Goal: Transaction & Acquisition: Book appointment/travel/reservation

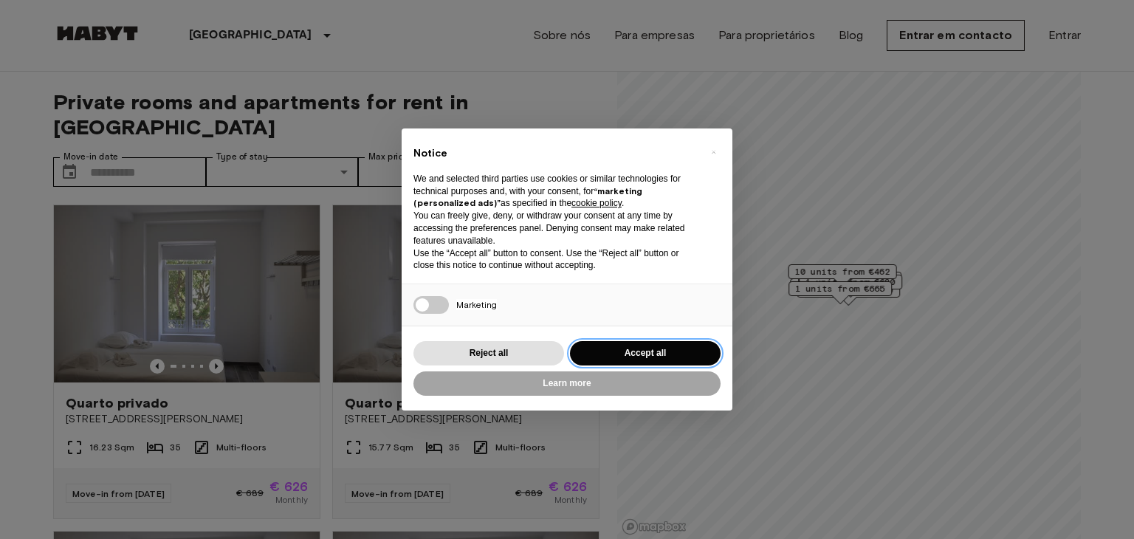
click at [617, 355] on button "Accept all" at bounding box center [645, 353] width 151 height 24
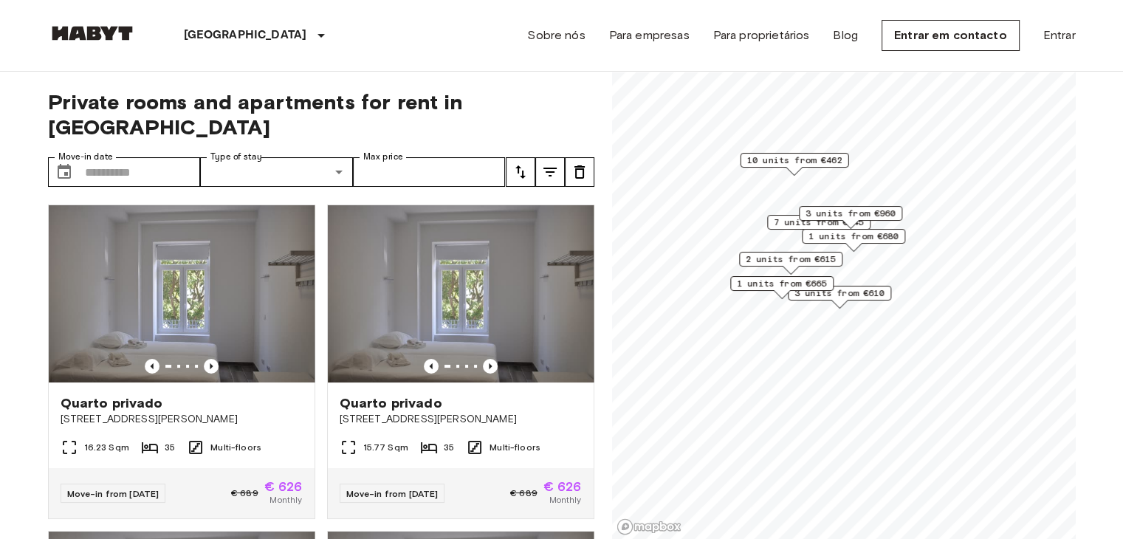
click at [890, 235] on span "1 units from €680" at bounding box center [853, 236] width 90 height 13
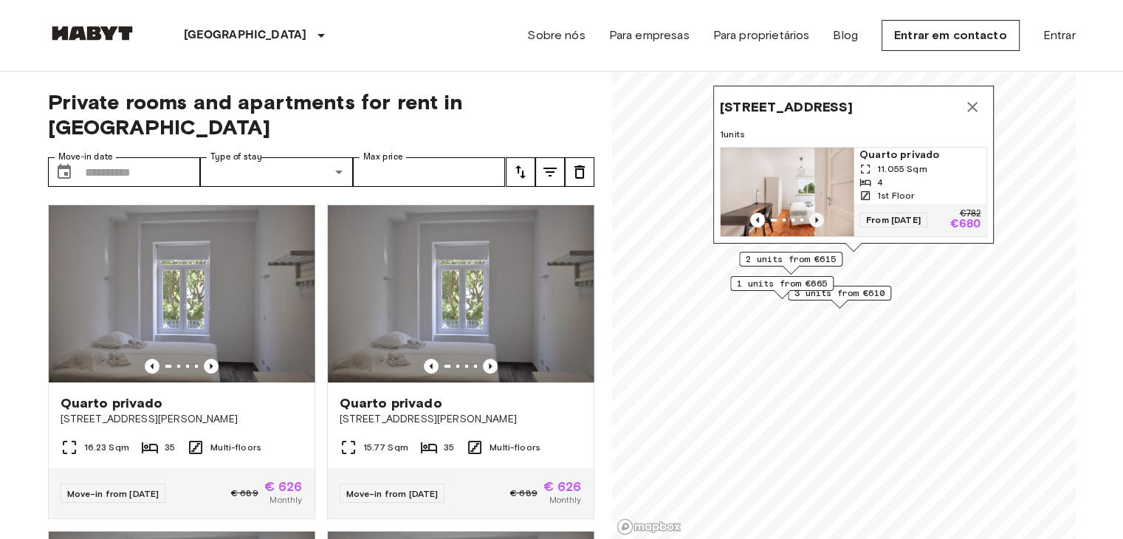
click at [813, 213] on icon "Previous image" at bounding box center [816, 220] width 15 height 15
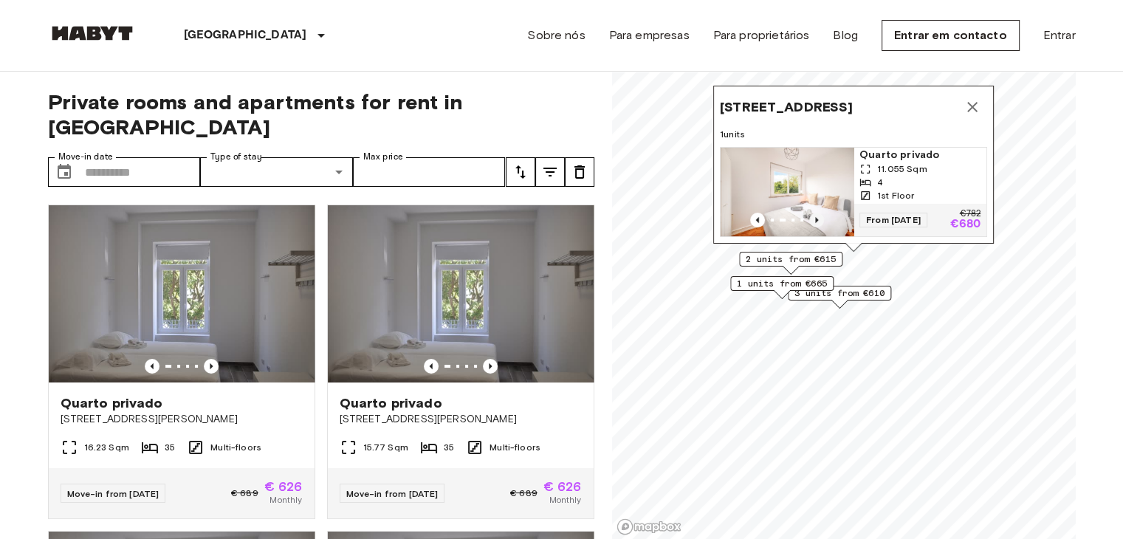
click at [813, 213] on icon "Previous image" at bounding box center [816, 220] width 15 height 15
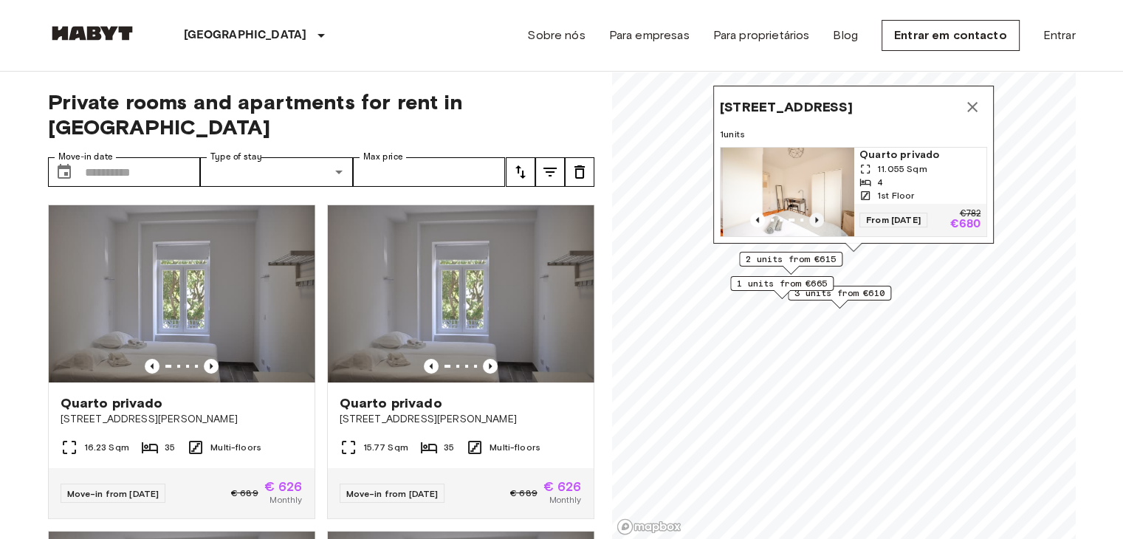
click at [812, 213] on icon "Previous image" at bounding box center [816, 220] width 15 height 15
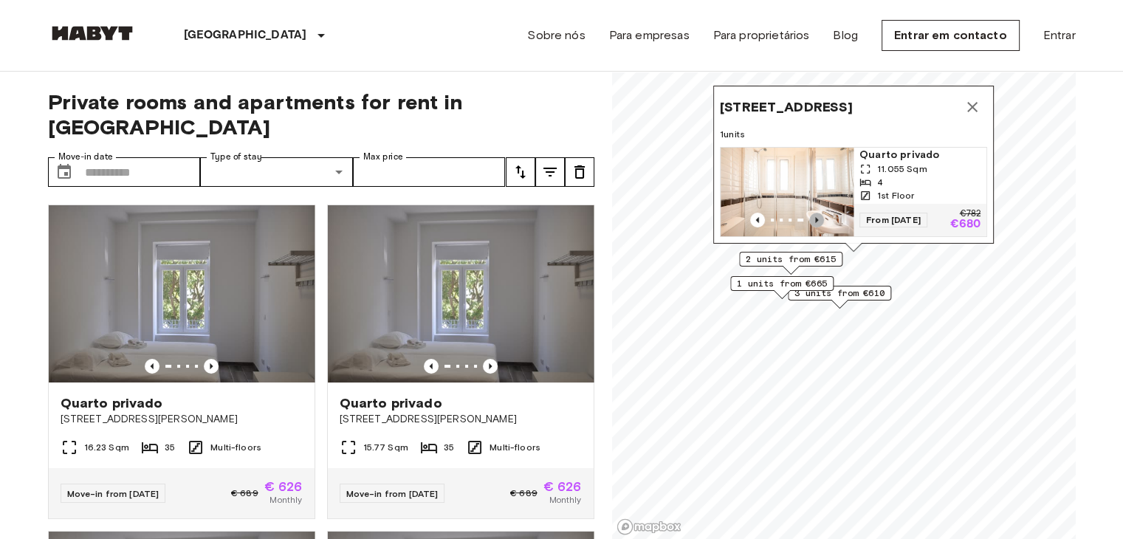
click at [812, 213] on icon "Previous image" at bounding box center [816, 220] width 15 height 15
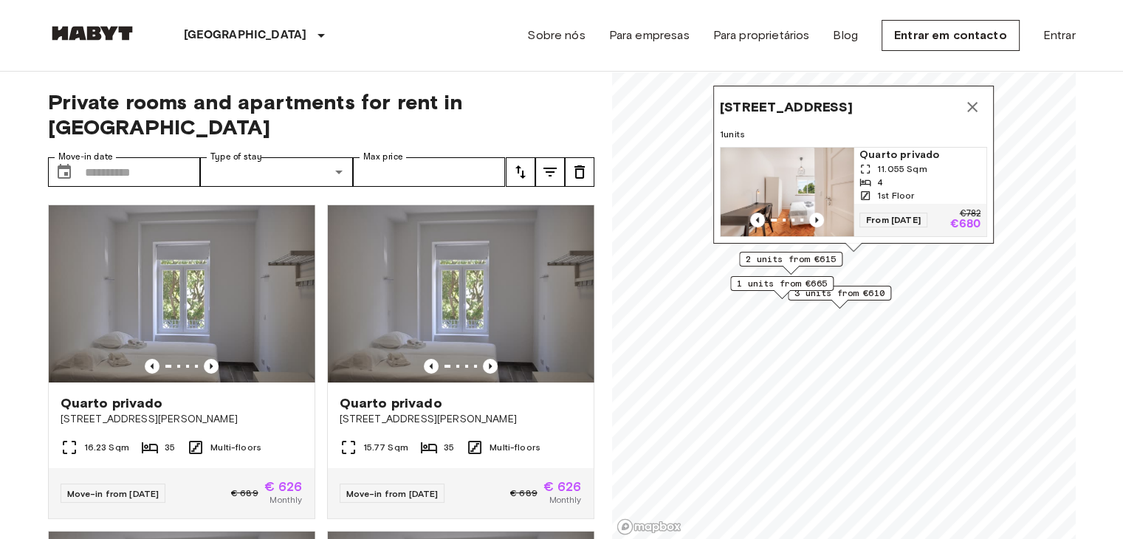
click at [892, 148] on span "Quarto privado" at bounding box center [919, 155] width 121 height 15
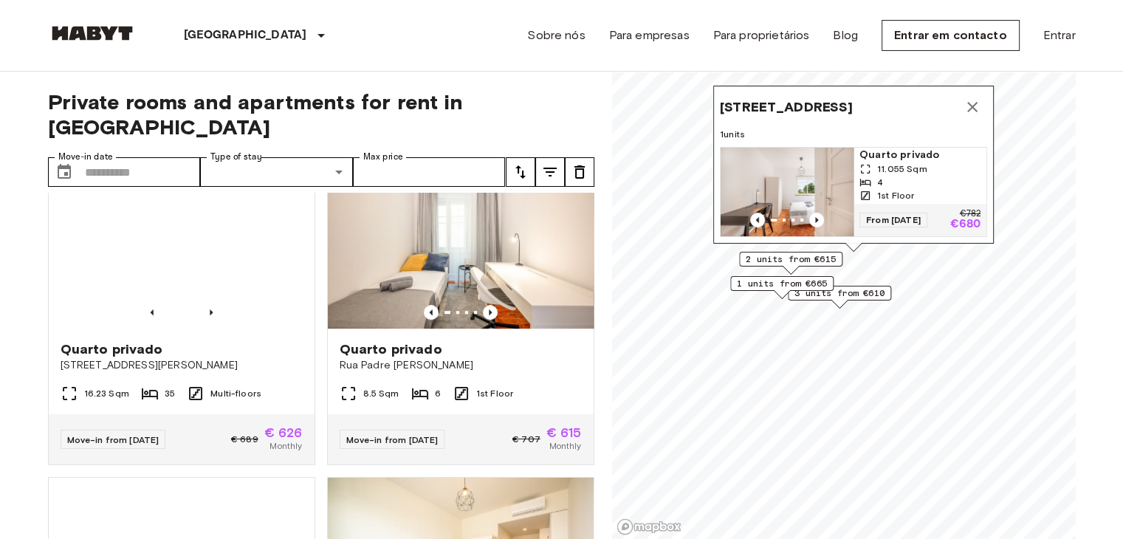
scroll to position [1033, 0]
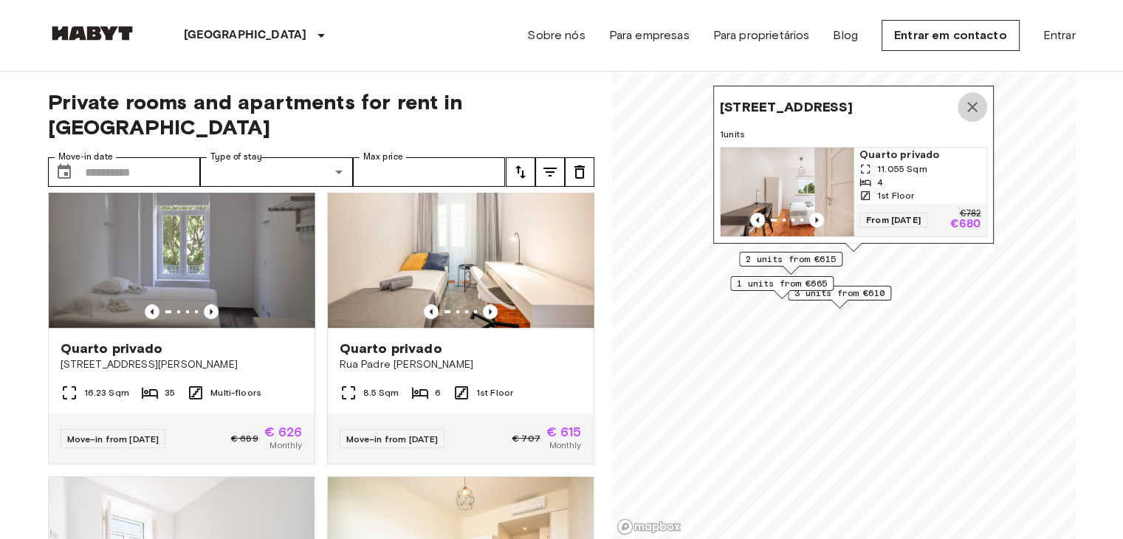
click at [967, 98] on icon "Map marker" at bounding box center [972, 107] width 18 height 18
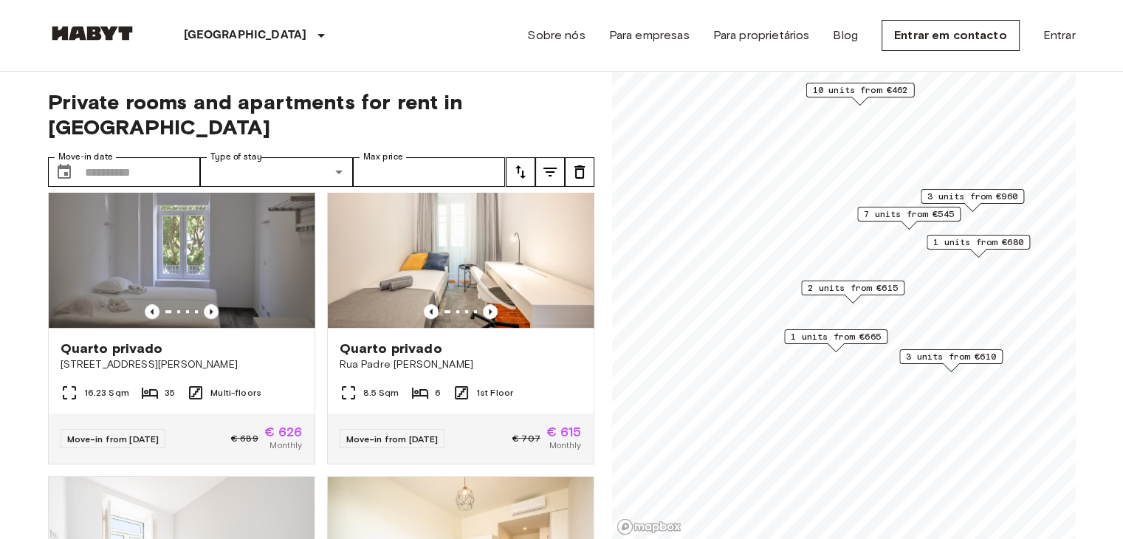
click at [875, 287] on span "2 units from €615" at bounding box center [853, 287] width 90 height 13
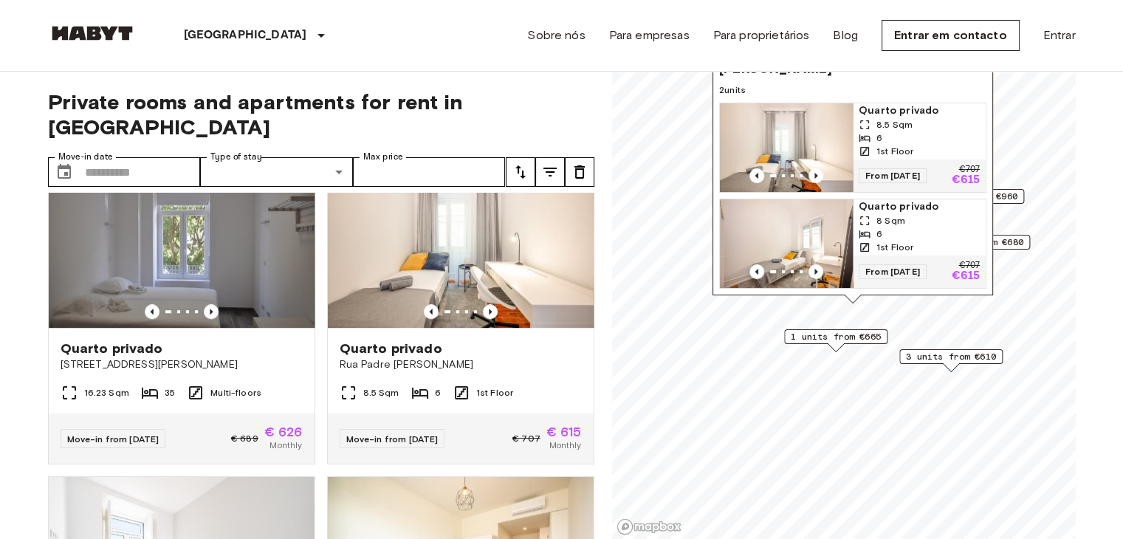
click at [930, 361] on span "3 units from €610" at bounding box center [951, 356] width 90 height 13
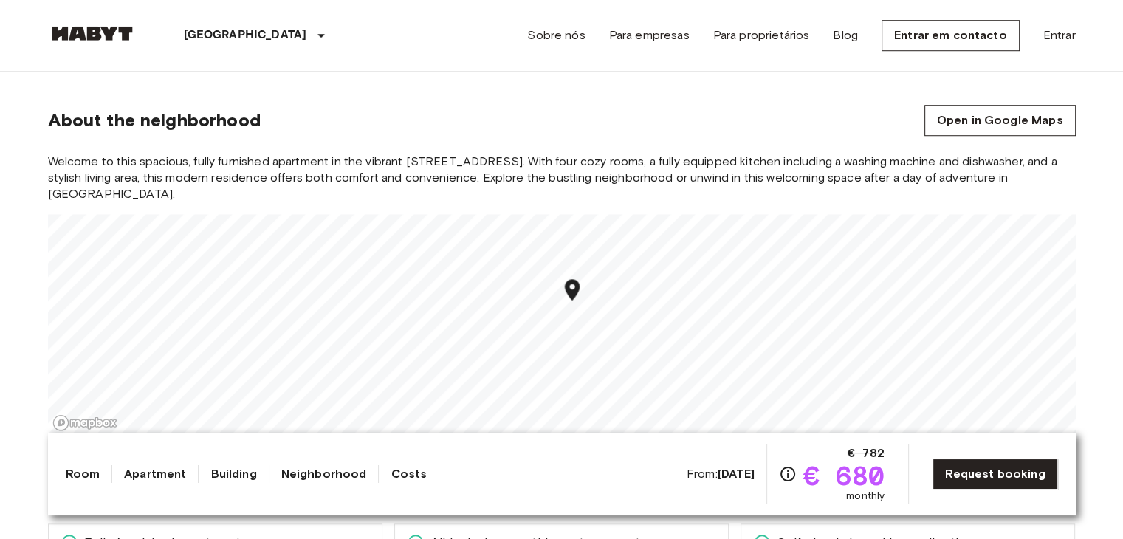
scroll to position [1181, 0]
